Goal: Manage account settings

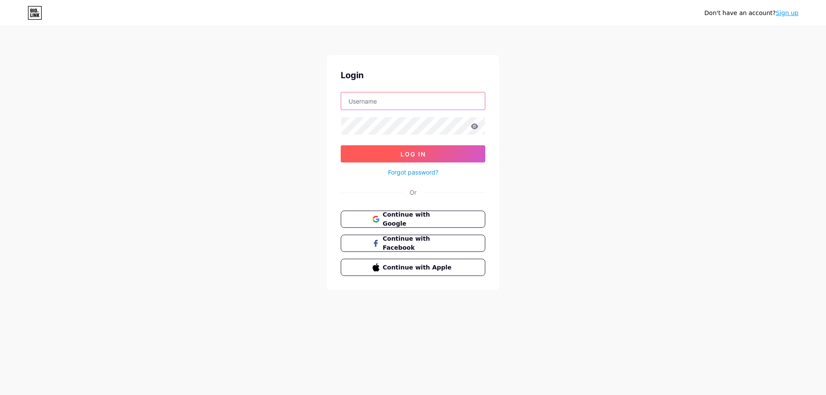
type input "[EMAIL_ADDRESS][DOMAIN_NAME]"
click at [427, 149] on button "Log In" at bounding box center [413, 153] width 144 height 17
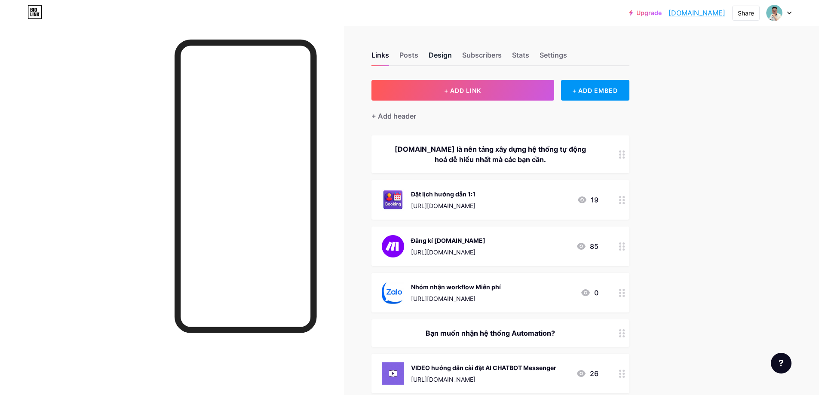
click at [442, 55] on div "Design" at bounding box center [440, 57] width 23 height 15
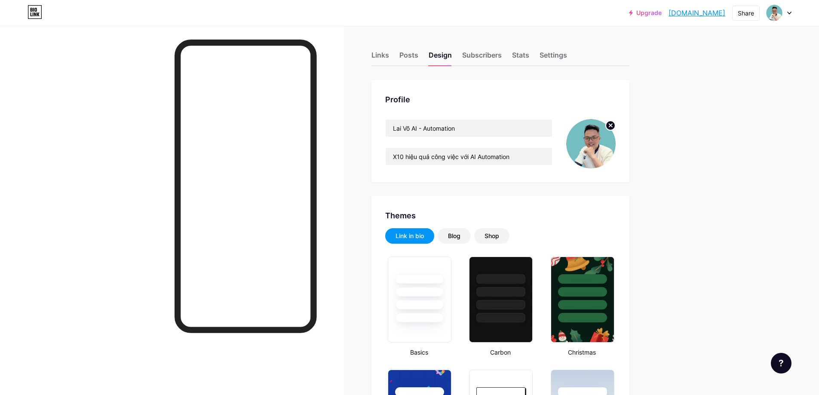
type input "#ffffff"
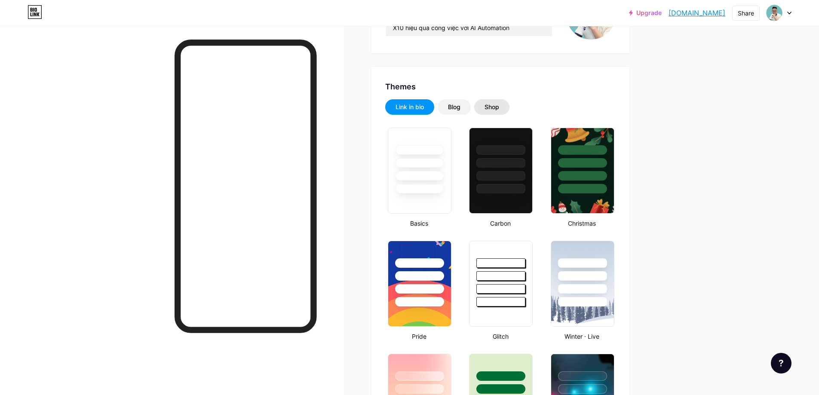
click at [499, 109] on div "Shop" at bounding box center [492, 107] width 15 height 9
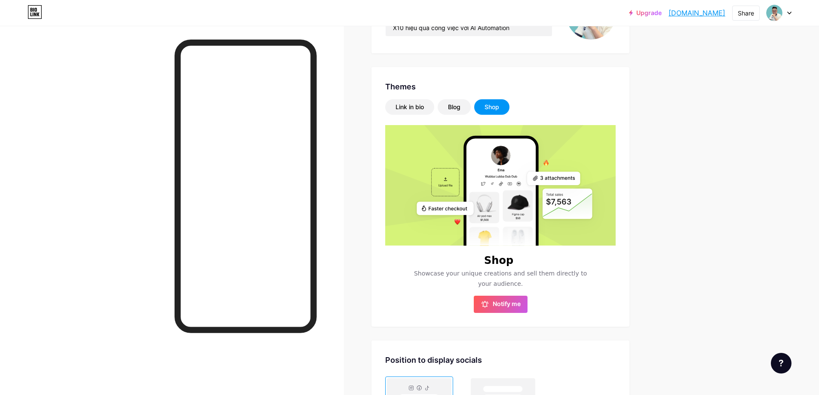
scroll to position [0, 0]
